Goal: Find specific page/section: Find specific page/section

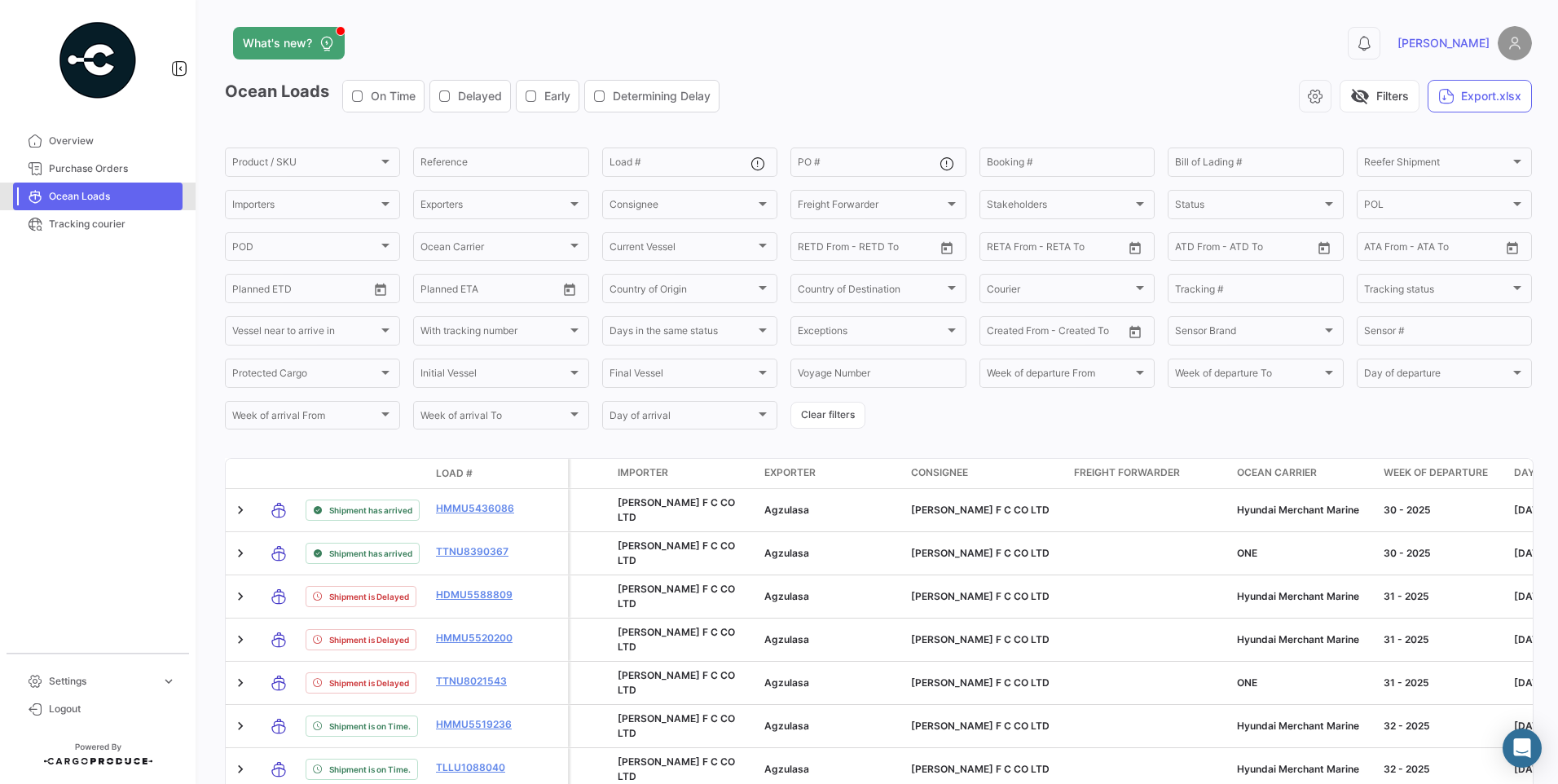
click at [97, 189] on span "Ocean Loads" at bounding box center [112, 196] width 127 height 15
click at [71, 145] on span "Overview" at bounding box center [112, 141] width 127 height 15
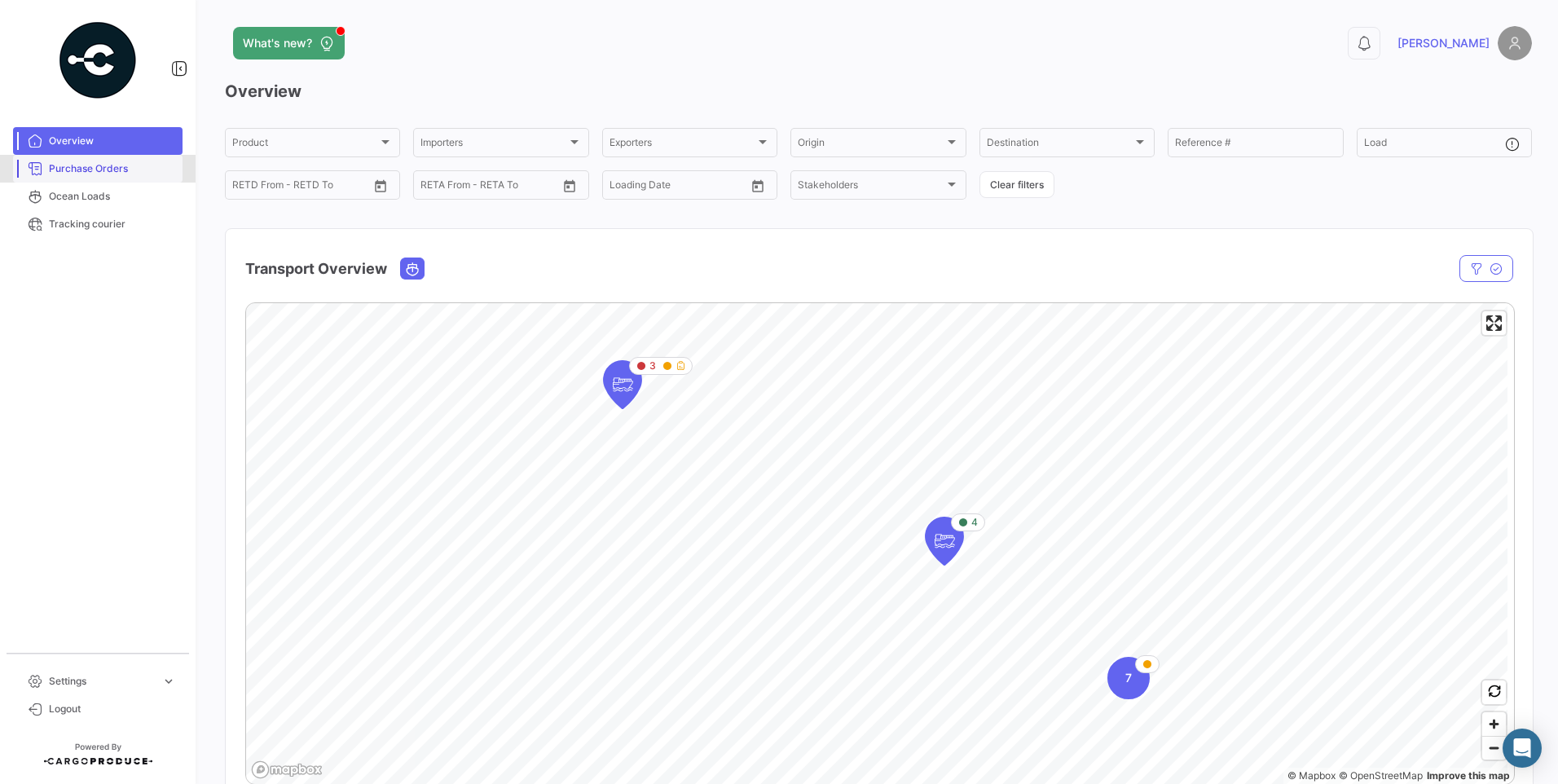
click at [113, 160] on link "Purchase Orders" at bounding box center [98, 169] width 170 height 27
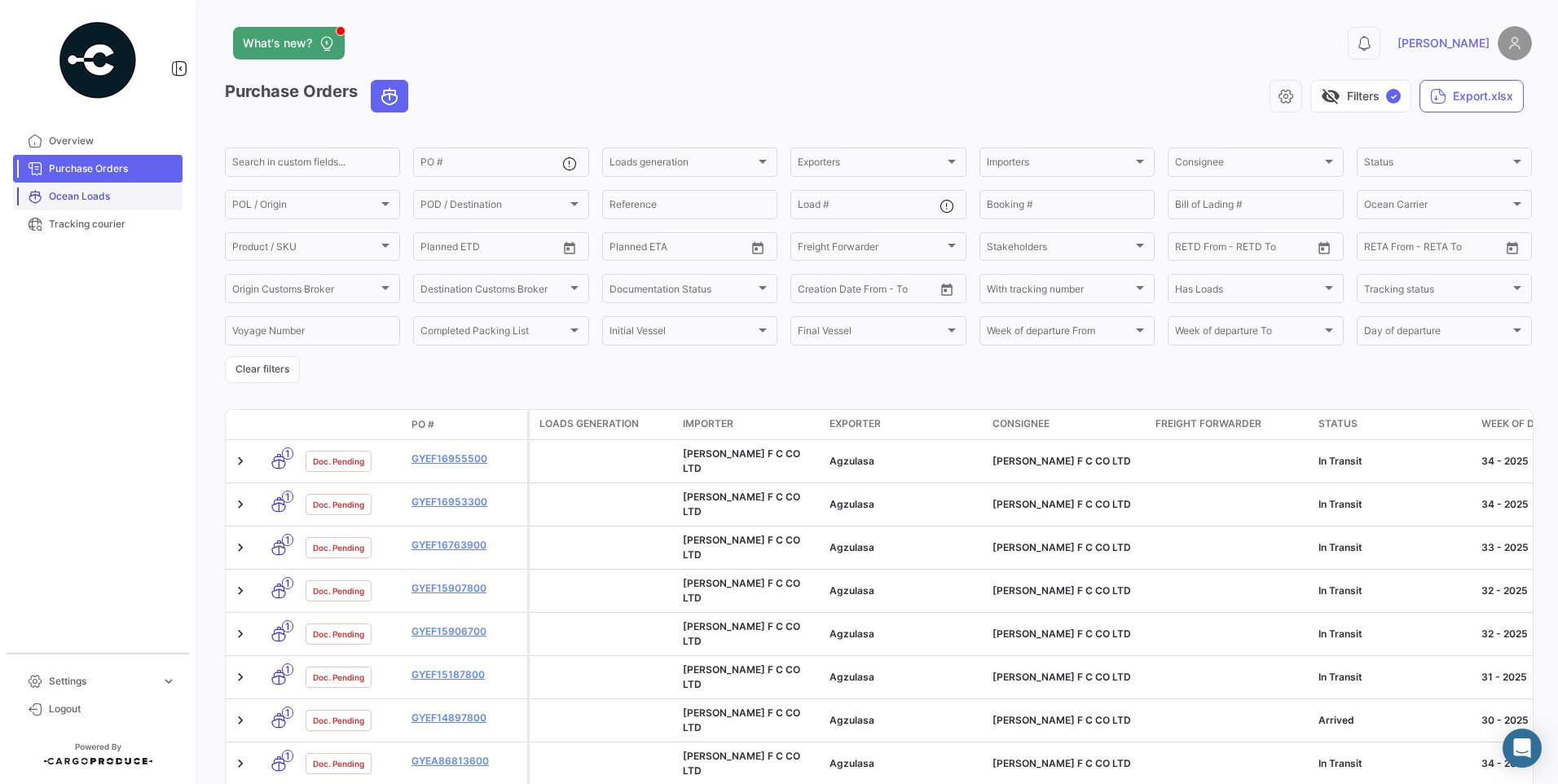
click at [126, 200] on span "Ocean Loads" at bounding box center [112, 196] width 127 height 15
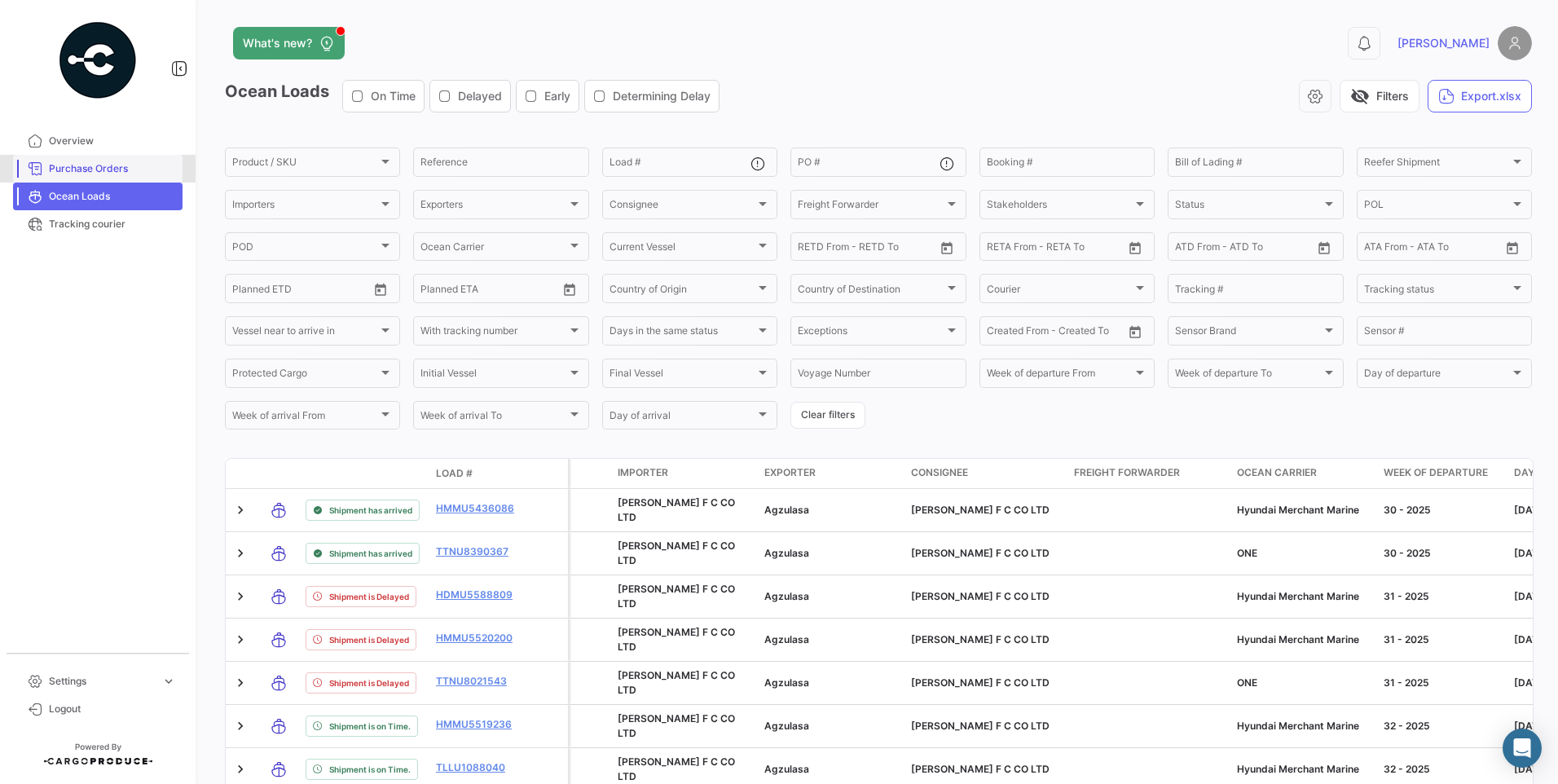
click at [105, 171] on span "Purchase Orders" at bounding box center [112, 168] width 127 height 15
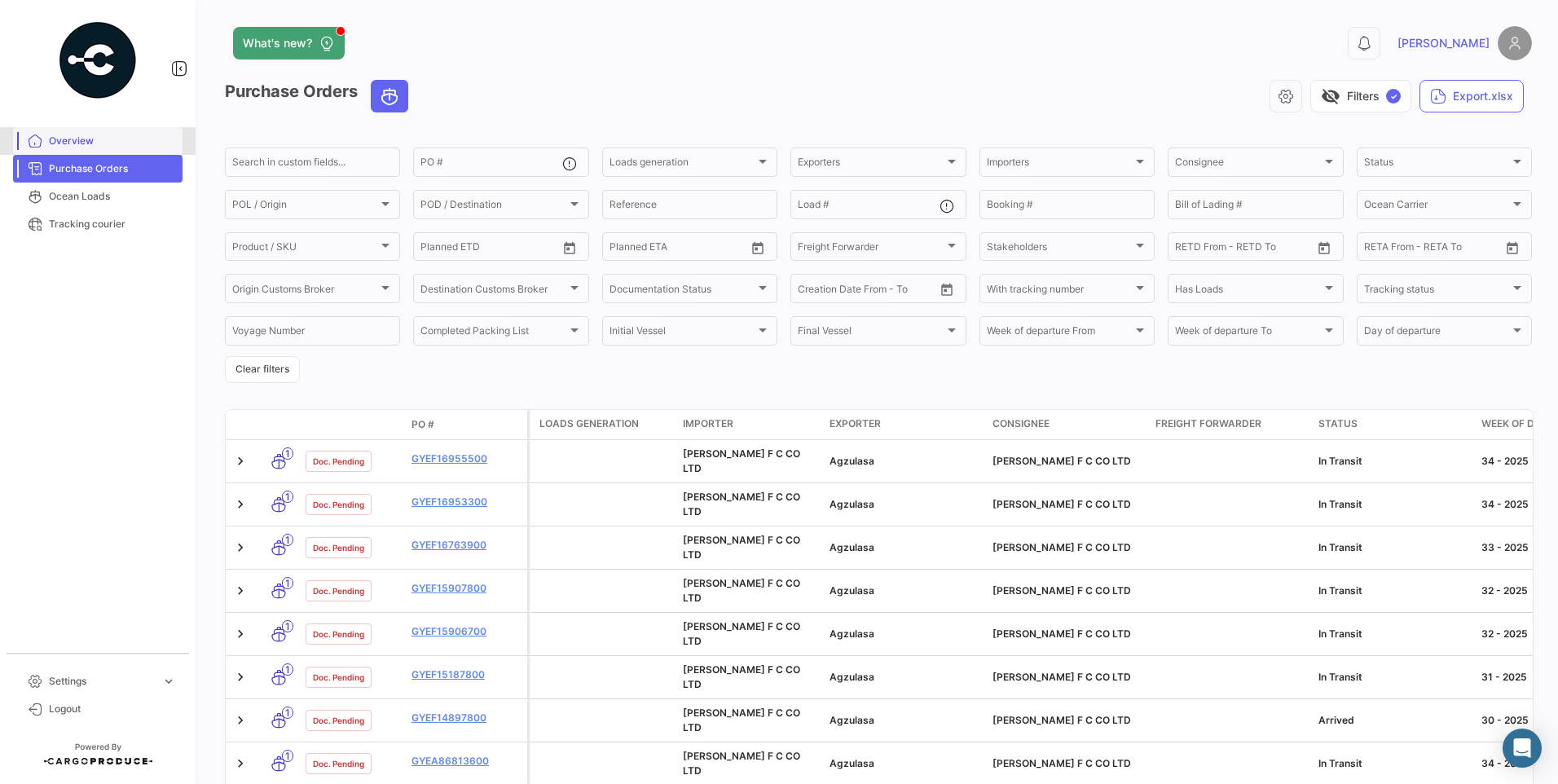
click at [120, 136] on span "Overview" at bounding box center [112, 141] width 127 height 15
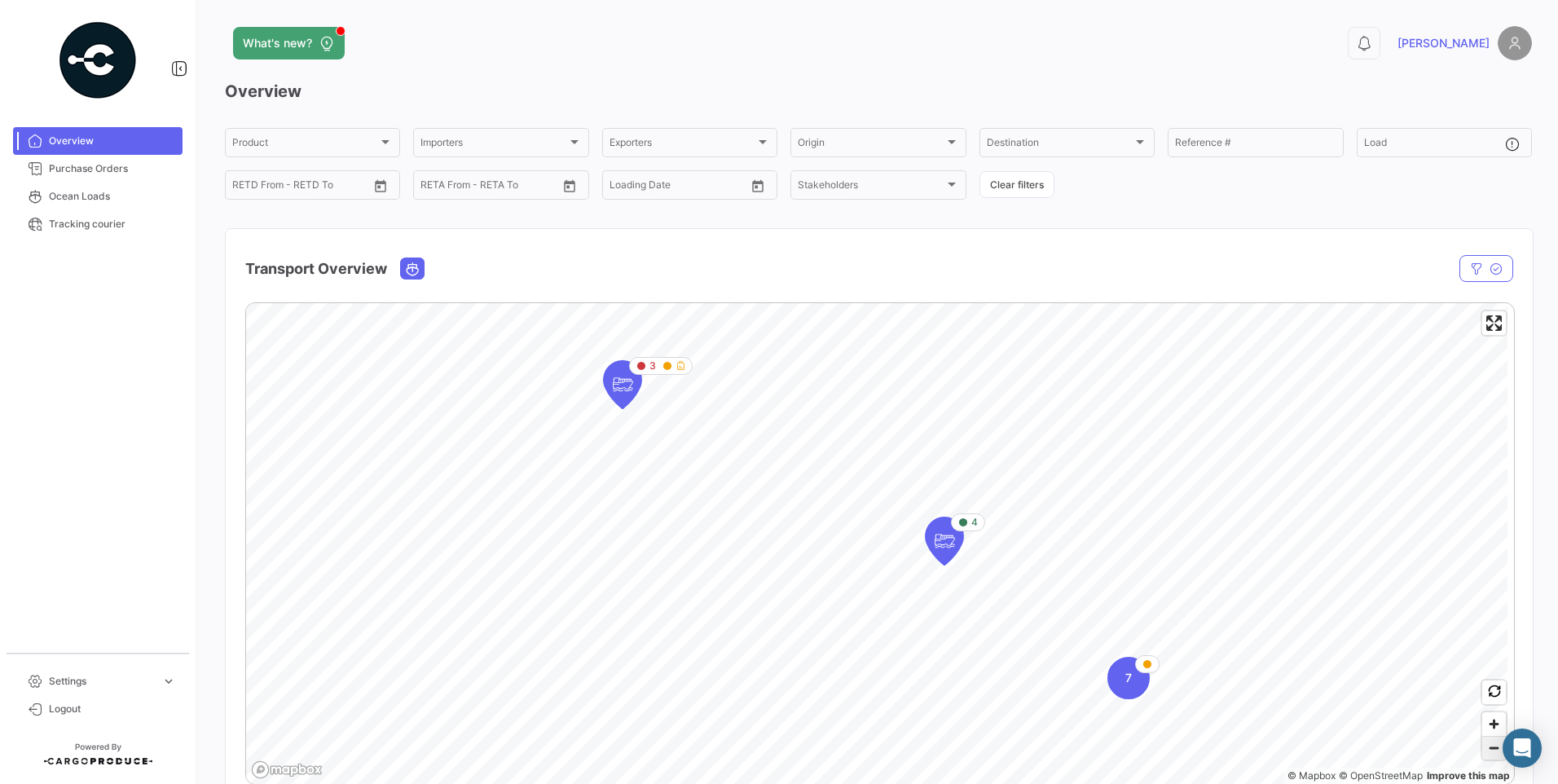
click at [1489, 755] on span "Zoom out" at bounding box center [1495, 747] width 23 height 22
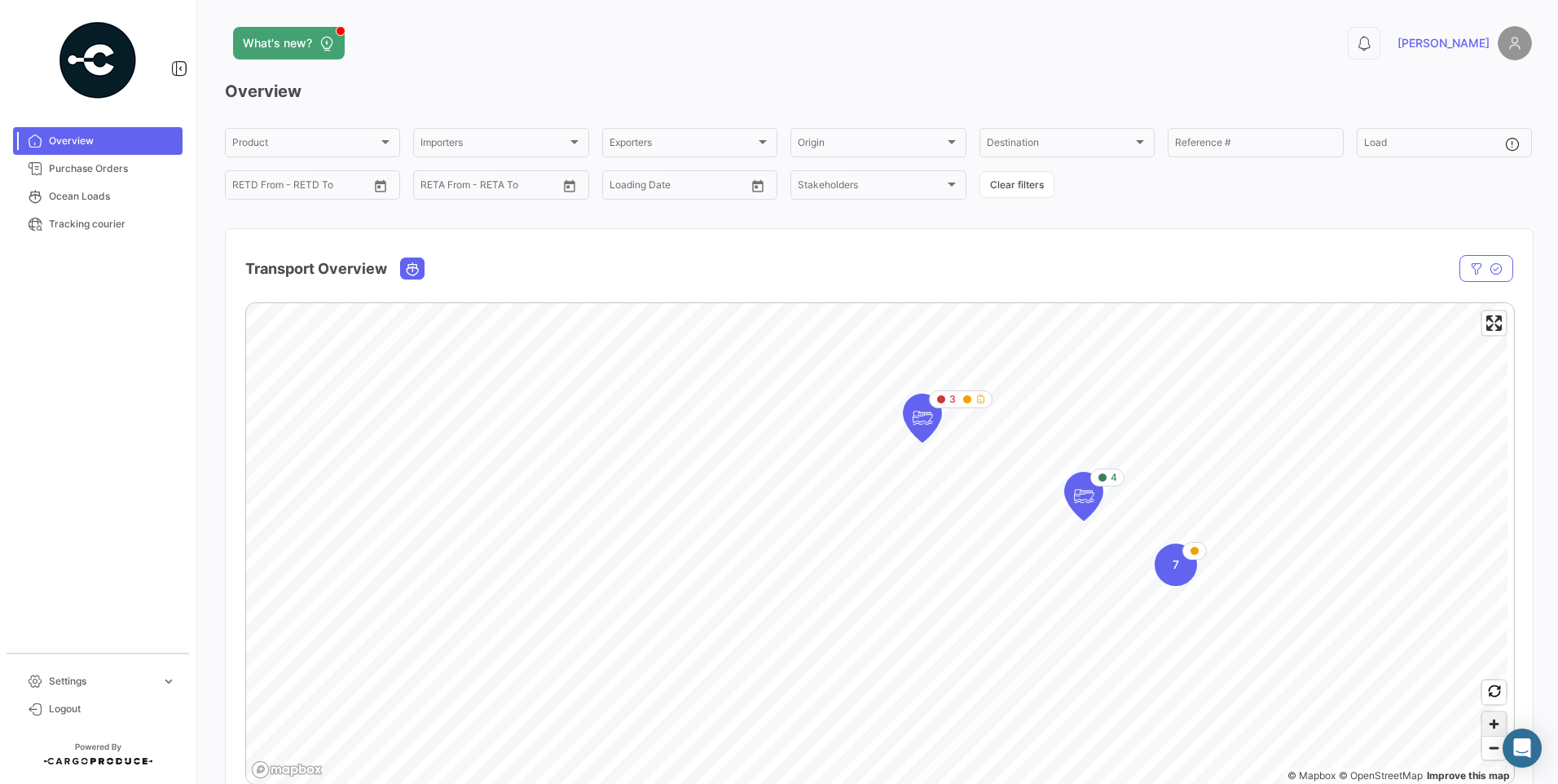
click at [1484, 724] on span "Zoom in" at bounding box center [1495, 723] width 23 height 23
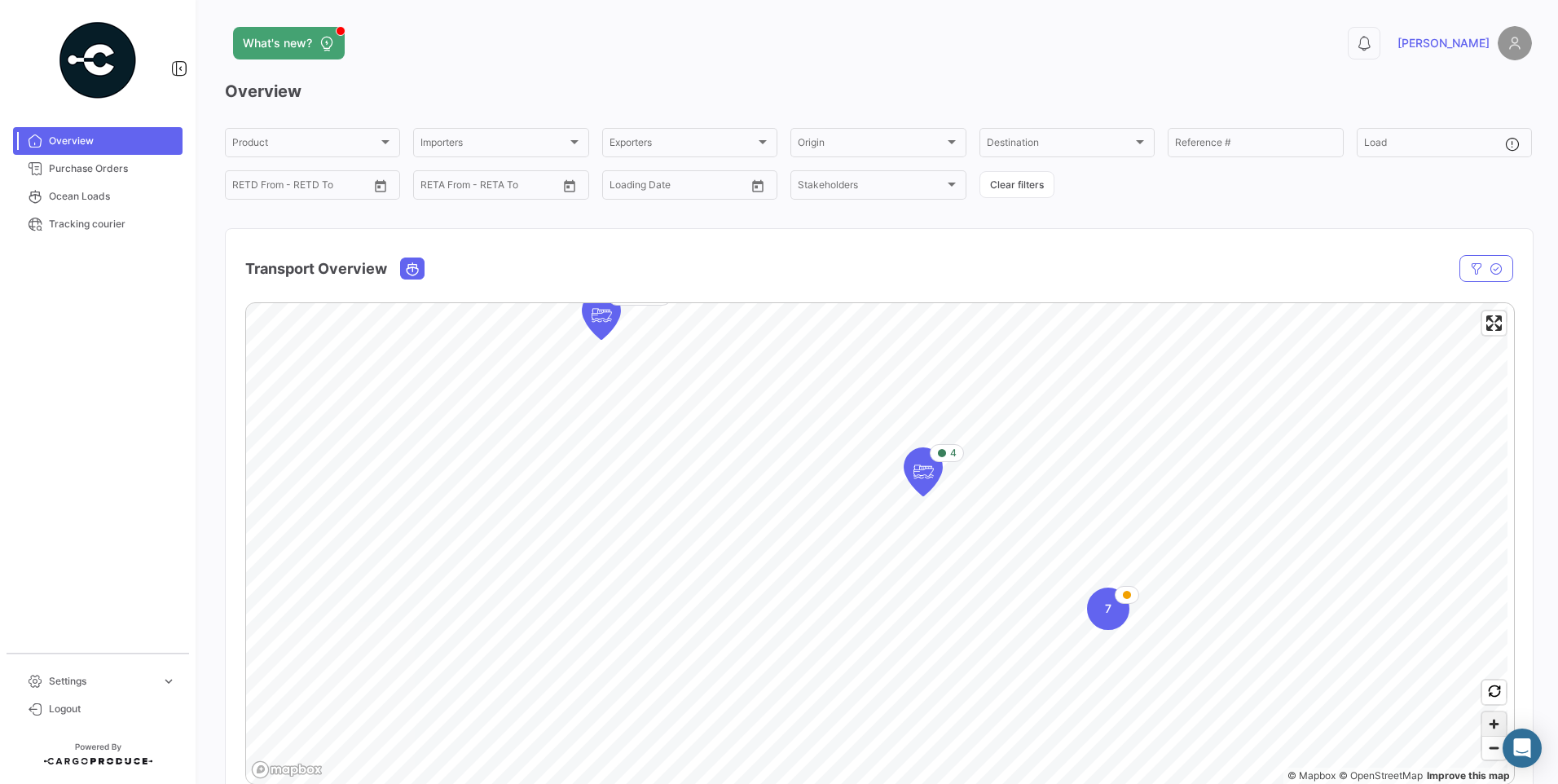
click at [1487, 721] on span "Zoom in" at bounding box center [1495, 723] width 23 height 23
click at [985, 404] on icon "Map marker" at bounding box center [971, 399] width 37 height 47
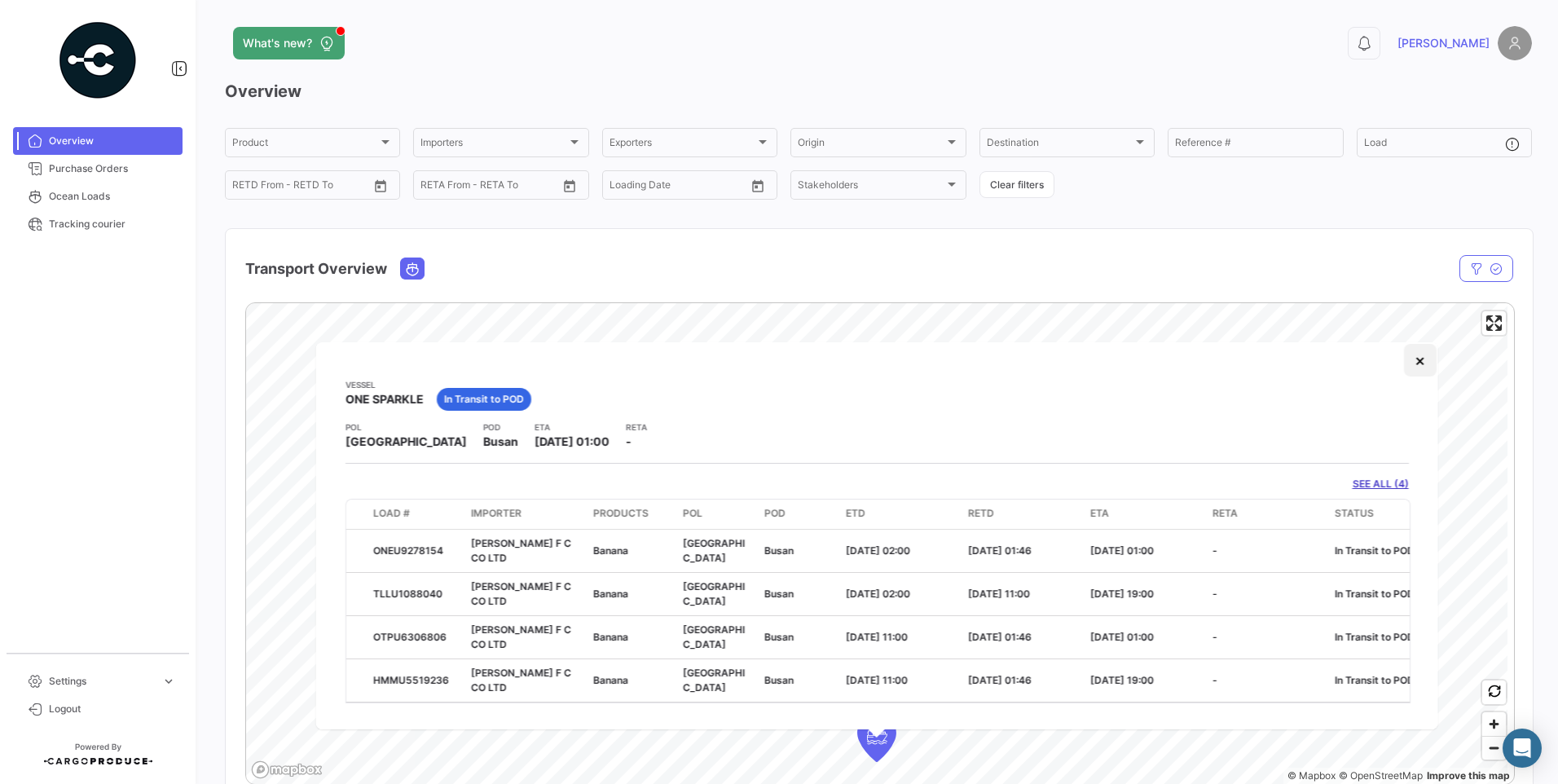
click at [1418, 362] on button "×" at bounding box center [1419, 359] width 32 height 32
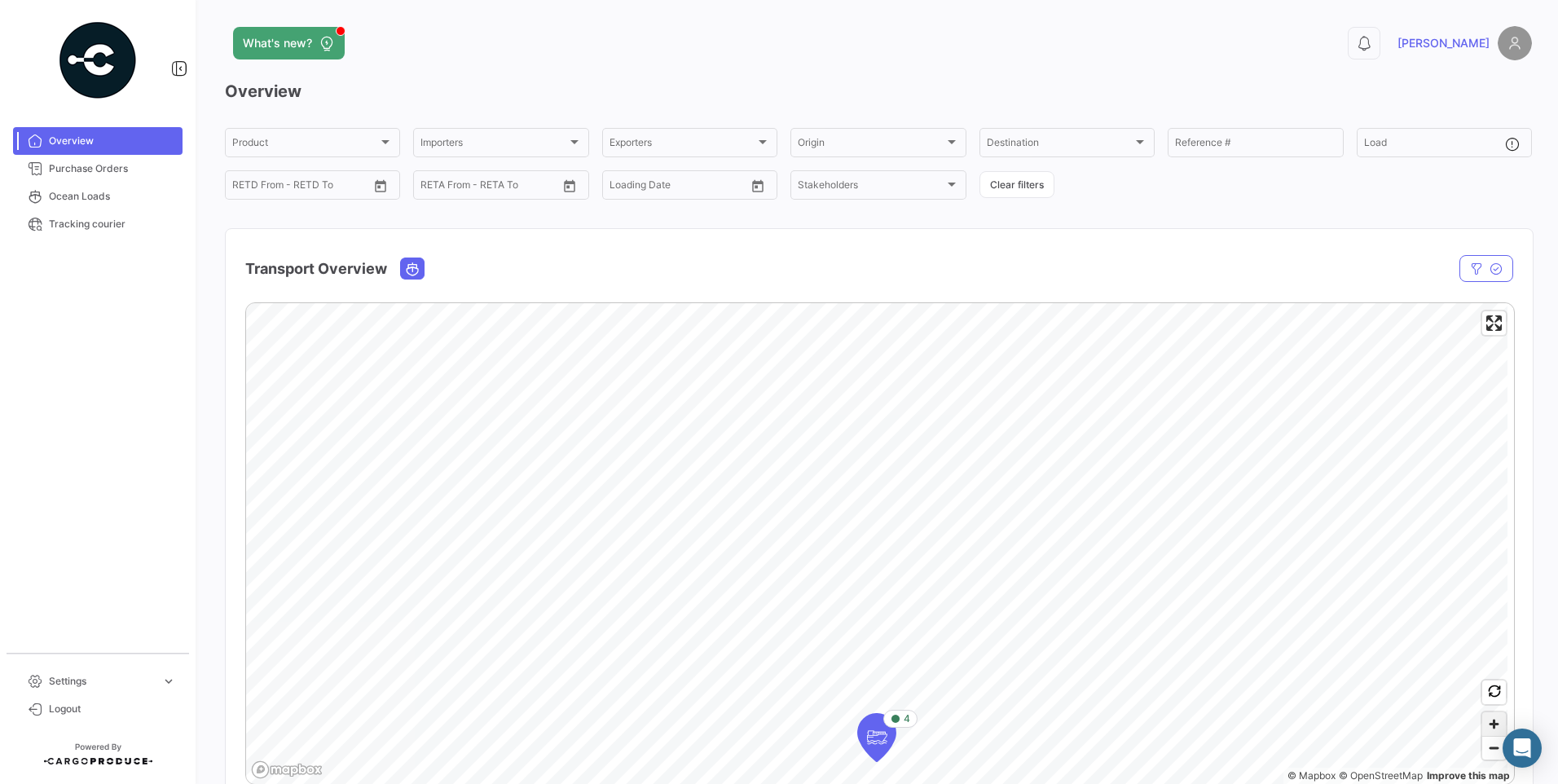
click at [1495, 722] on span "Zoom in" at bounding box center [1495, 723] width 23 height 23
click at [1489, 726] on span "Zoom in" at bounding box center [1495, 723] width 23 height 23
click at [1489, 745] on span "Zoom out" at bounding box center [1495, 747] width 23 height 22
click at [1493, 749] on span "Zoom out" at bounding box center [1495, 747] width 23 height 22
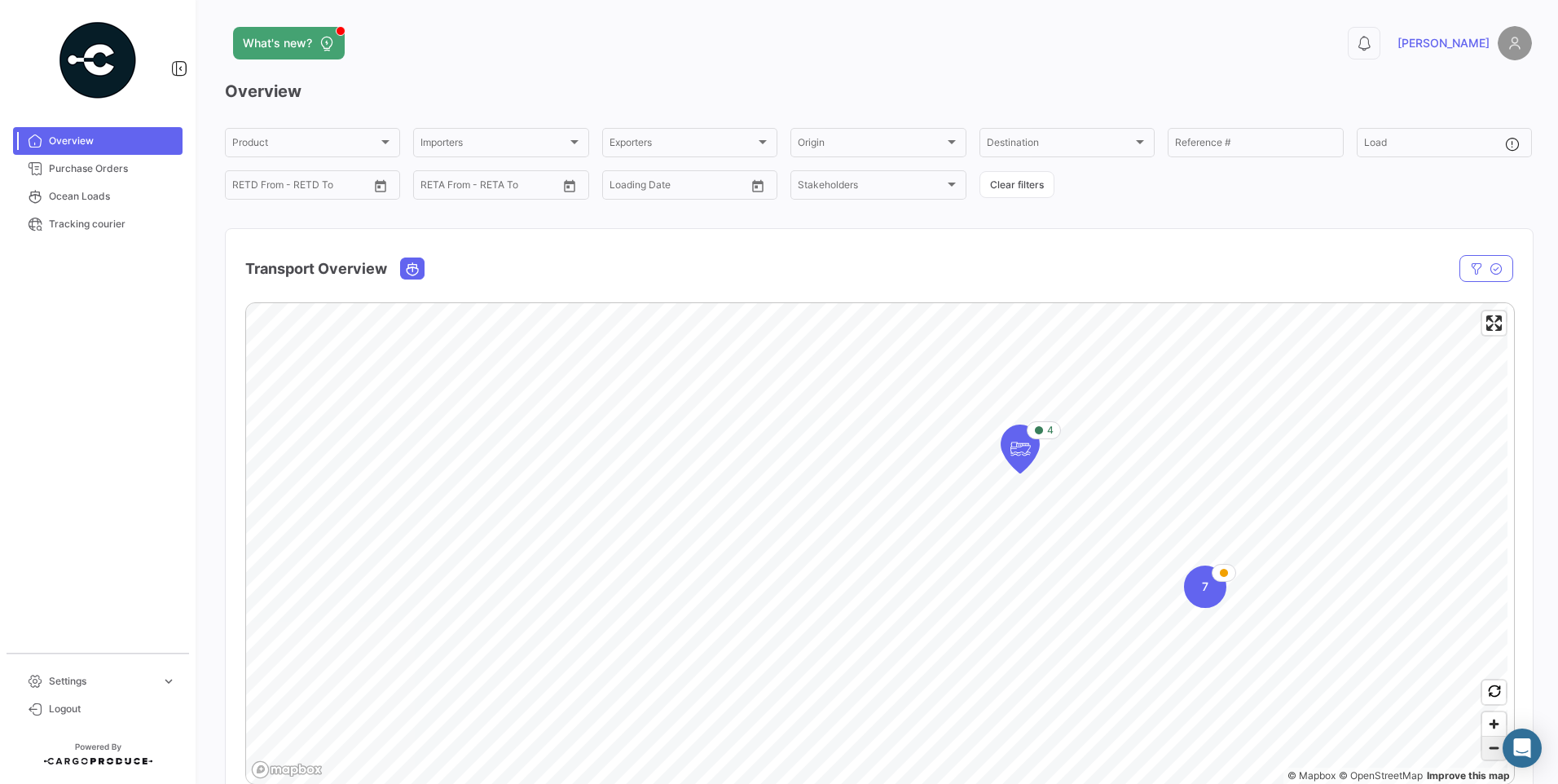
click at [1493, 755] on span "Zoom out" at bounding box center [1495, 747] width 23 height 22
click at [88, 169] on span "Purchase Orders" at bounding box center [112, 168] width 127 height 15
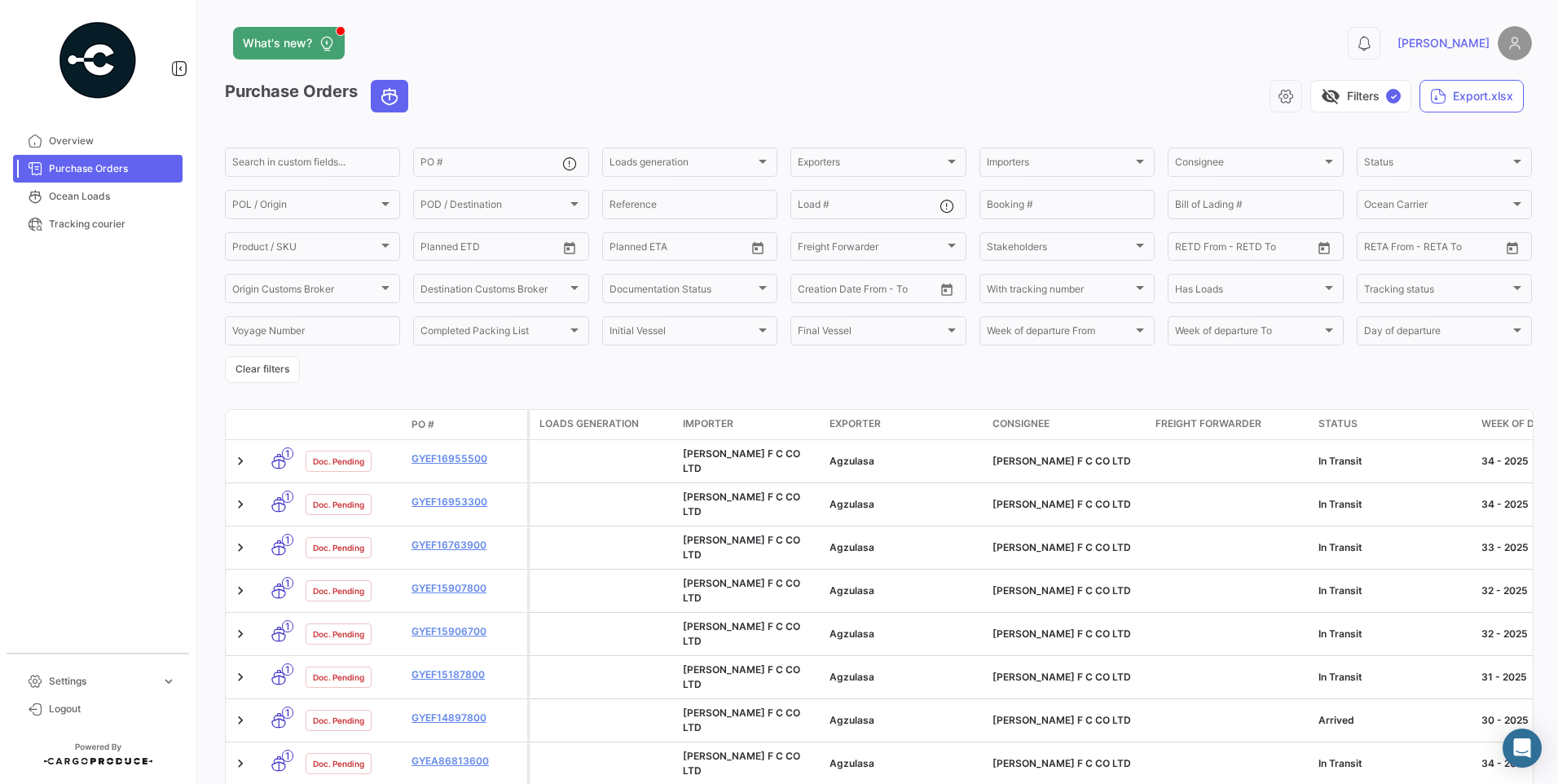
click at [819, 356] on form "Search in custom fields... PO # Loads generation Loads generation Exporters Exp…" at bounding box center [878, 265] width 1307 height 238
